Goal: Find specific page/section: Find specific page/section

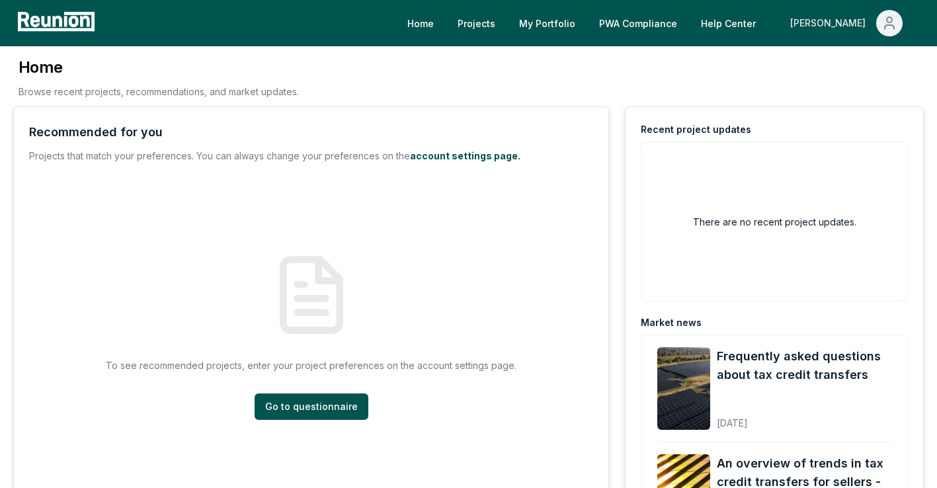
click at [855, 20] on div "[PERSON_NAME]" at bounding box center [830, 23] width 81 height 26
click at [866, 73] on p "Admin Portal" at bounding box center [864, 71] width 54 height 16
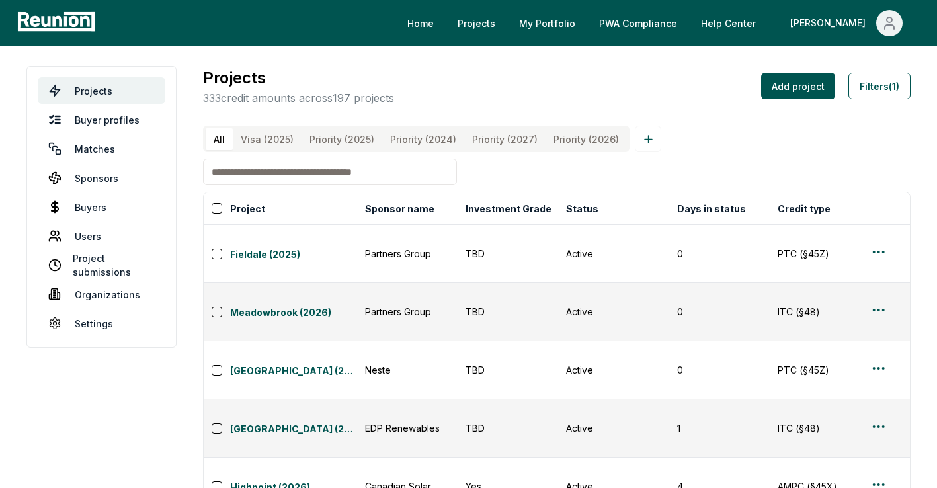
click at [275, 181] on input at bounding box center [330, 172] width 254 height 26
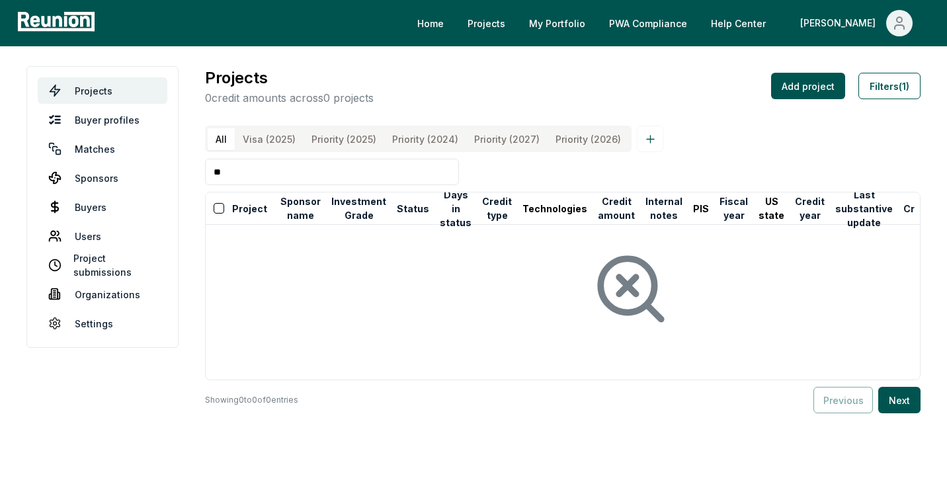
type input "*"
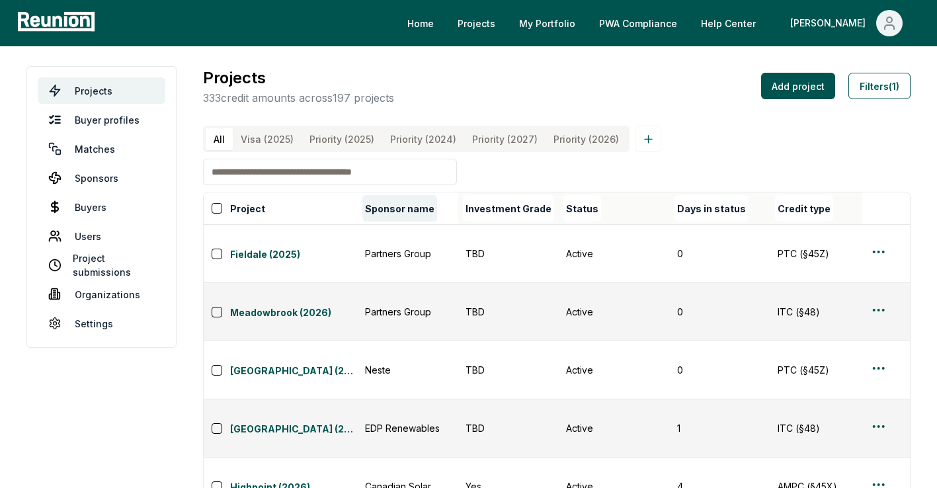
click at [390, 218] on button "Sponsor name" at bounding box center [400, 208] width 75 height 26
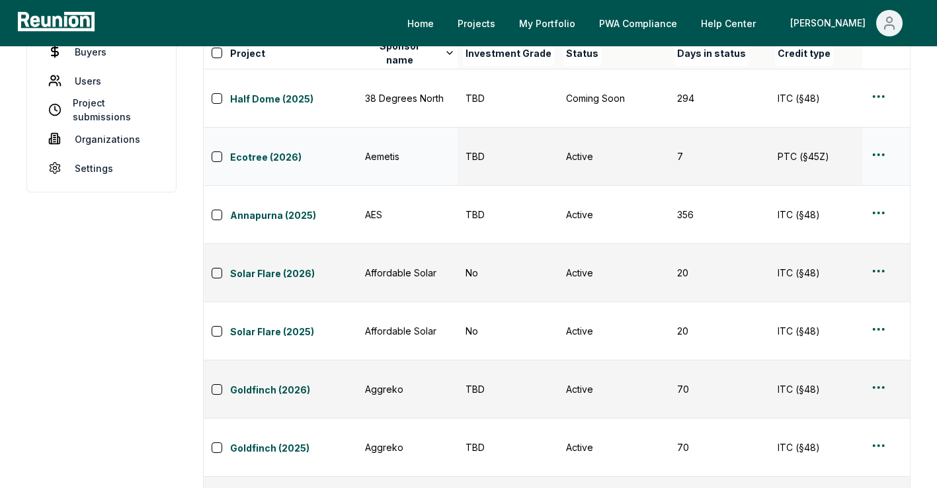
scroll to position [169, 0]
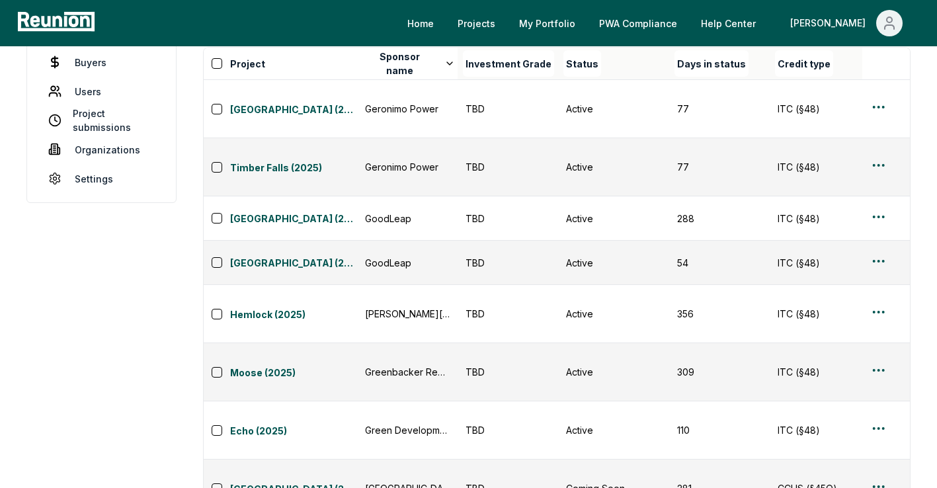
scroll to position [136, 0]
